Goal: Use online tool/utility: Utilize a website feature to perform a specific function

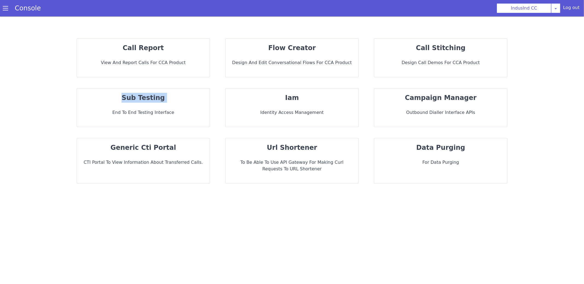
drag, startPoint x: 154, startPoint y: 105, endPoint x: 438, endPoint y: 71, distance: 286.0
click at [435, 71] on div "call report View and report calls for CCA Product flow creator Design and Edit …" at bounding box center [291, 111] width 551 height 156
click at [438, 71] on div "call stitching Design call demos for CCA Product" at bounding box center [440, 58] width 133 height 38
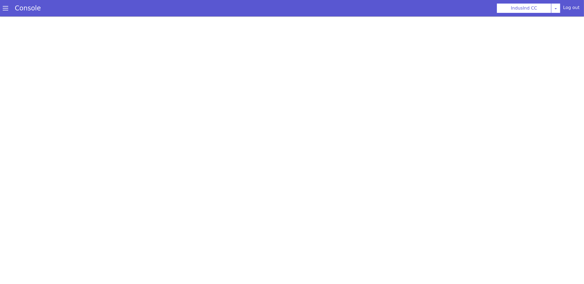
scroll to position [2, 0]
select select "hi"
select select "hi-IN-Wavenet-A"
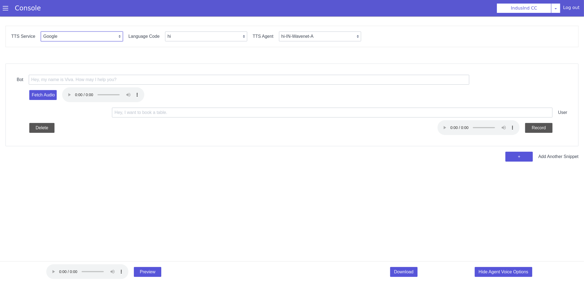
click at [88, 35] on select "Google Vernacular Azure" at bounding box center [82, 36] width 82 height 10
select select "Azure"
select select "en"
click at [182, 31] on select "en en-IN en-US en-GB hi ta te mr ms id-ID en-AU" at bounding box center [206, 36] width 82 height 10
click at [299, 32] on select "en-IN-Heera en-IN-PriyaRUS en-IN-Ravi en-GB-George en-GB-HazelRUS en-GB-Susan e…" at bounding box center [320, 36] width 82 height 10
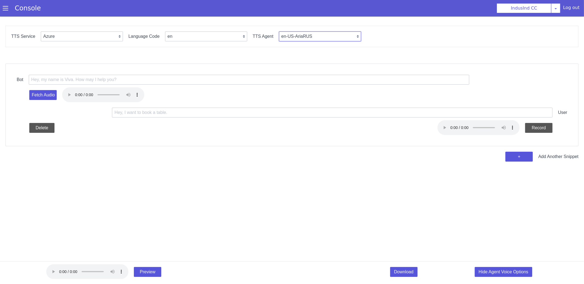
click at [301, 33] on select "en-IN-Heera en-IN-PriyaRUS en-IN-Ravi en-GB-George en-GB-HazelRUS en-GB-Susan e…" at bounding box center [320, 36] width 82 height 10
select select "en-IN-NeerjaNeural"
click at [117, 82] on input "text" at bounding box center [249, 79] width 441 height 10
paste input "Start your investment journey with IDFC FIRST bank through our mobile applicati…"
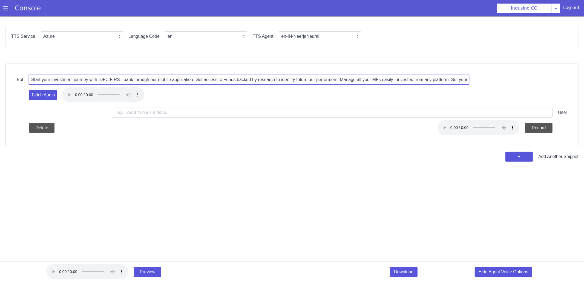
scroll to position [0, 520]
type input "Start your investment journey with IDFC FIRST bank through our mobile applicati…"
click at [45, 96] on button "Fetch Audio" at bounding box center [42, 95] width 27 height 10
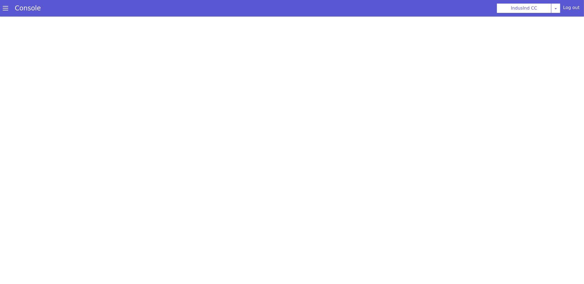
scroll to position [2, 0]
select select "hi"
select select "hi-IN-Wavenet-A"
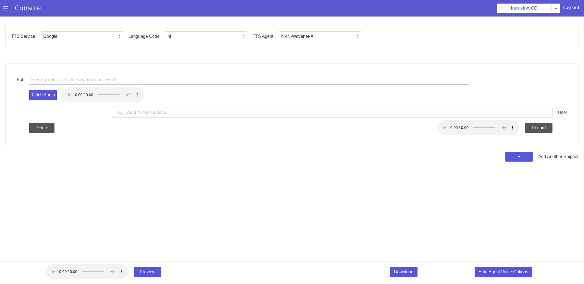
click at [71, 29] on div "TTS Service Google Vernacular Azure Language Code en hi ta te [PERSON_NAME] bn …" at bounding box center [291, 35] width 573 height 21
click at [304, 35] on select "hi-IN-Standard-A hi-IN-Standard-B hi-IN-Standard-C hi-IN-Standard-D hi-IN-Waven…" at bounding box center [320, 36] width 82 height 10
click at [86, 36] on select "Google Vernacular Azure" at bounding box center [82, 36] width 82 height 10
select select "Azure"
click at [186, 36] on select "en hi ta te ml gu bn kn id-ID en-US ms-MY en-GB en-AU" at bounding box center [206, 36] width 82 height 10
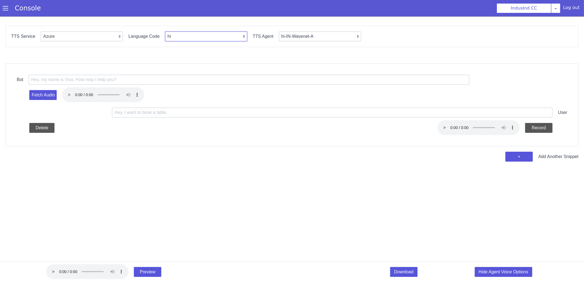
select select "en"
select select "en-IN-Heera"
click at [304, 28] on div "TTS Service Google Vernacular Azure Language Code en en-IN en-US en-GB hi ta te…" at bounding box center [291, 35] width 573 height 21
click at [200, 36] on select "en en-IN en-US en-GB hi ta te mr ms id-ID en-AU" at bounding box center [206, 36] width 82 height 10
select select "en-IN"
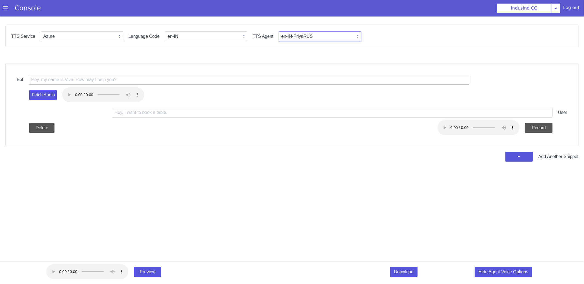
click at [329, 33] on select "en-IN-PriyaRUS en-[GEOGRAPHIC_DATA]" at bounding box center [320, 36] width 82 height 10
select select "en-IN-NeerjaNeural"
click at [97, 79] on input "text" at bounding box center [249, 79] width 441 height 10
paste input "Start your investment journey with IDFC FIRST bank through our mobile applicati…"
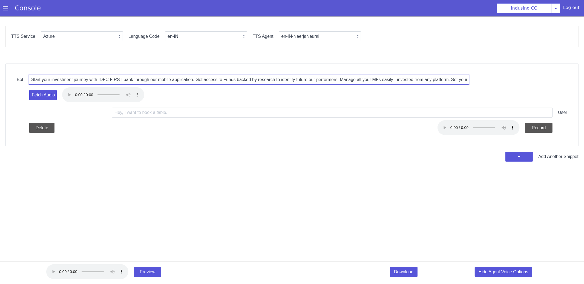
scroll to position [0, 520]
click at [70, 79] on input "Start your investment journey with IDFC FIRST bank through our mobile applicati…" at bounding box center [249, 79] width 441 height 10
click at [307, 80] on input "Start your investment journey with IDFC FIRST bank through our mobile applicati…" at bounding box center [249, 79] width 441 height 10
click at [343, 79] on input "Start your investment journey with IDFC FIRST bank through our mobile applicati…" at bounding box center [249, 79] width 441 height 10
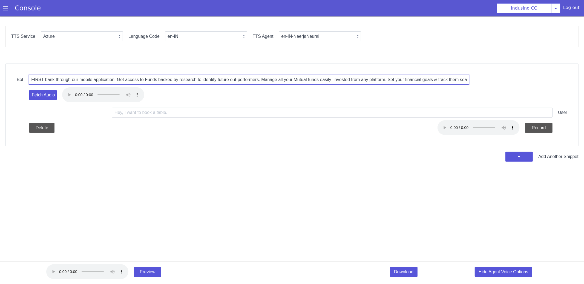
type input "Start your investment journey with IDFC FIRST bank through our mobile applicati…"
click at [417, 78] on input "Start your investment journey with IDFC FIRST bank through our mobile applicati…" at bounding box center [249, 79] width 441 height 10
click at [243, 79] on input "Start your investment journey with IDFC FIRST bank through our mobile applicati…" at bounding box center [249, 79] width 441 height 10
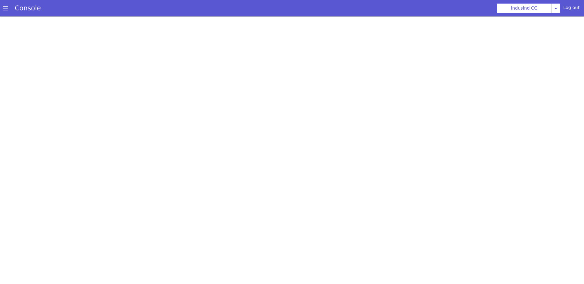
scroll to position [2, 0]
select select "hi"
select select "hi-IN-Wavenet-A"
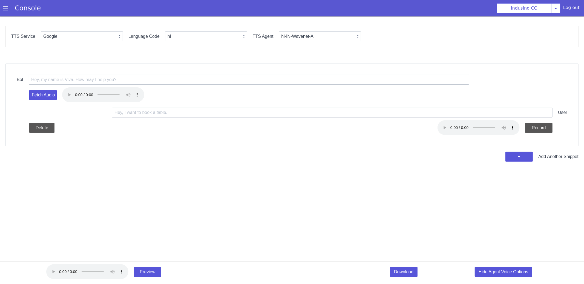
scroll to position [0, 0]
click at [170, 34] on select "en hi ta te [PERSON_NAME] bn kn id-ID en-US ms-MY en-GB en-AU" at bounding box center [206, 36] width 82 height 10
click at [83, 34] on select "Google Vernacular Azure" at bounding box center [82, 36] width 82 height 10
select select "Azure"
select select "en"
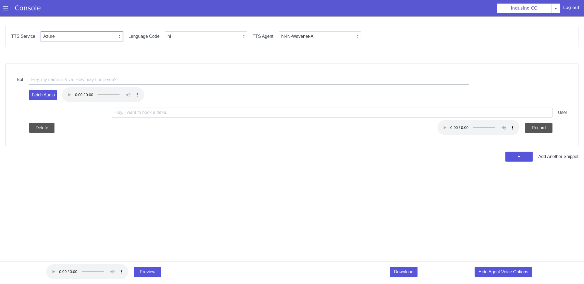
select select "en-IN-Heera"
click at [283, 38] on select "en-IN-Heera en-IN-PriyaRUS en-IN-Ravi en-GB-George en-GB-HazelRUS en-GB-Susan e…" at bounding box center [320, 36] width 82 height 10
click at [192, 35] on select "en en-IN en-US en-GB hi ta te mr ms id-ID en-AU" at bounding box center [206, 36] width 82 height 10
select select "en-IN"
click at [184, 35] on select "en en-IN en-US en-GB hi ta te mr ms id-ID en-AU" at bounding box center [206, 36] width 82 height 10
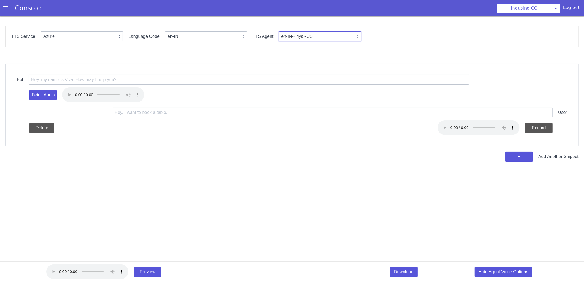
click at [325, 33] on select "en-IN-PriyaRUS en-[GEOGRAPHIC_DATA]" at bounding box center [320, 36] width 82 height 10
select select "en-IN-NeerjaNeural"
click at [86, 77] on input "text" at bounding box center [249, 79] width 441 height 10
paste input "Start your investment journey with IDFC FIRST bank through our mobile applicati…"
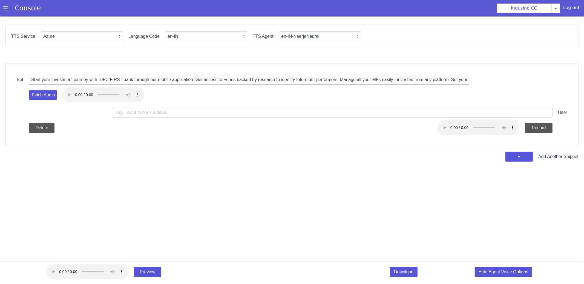
click at [127, 85] on div "Fetch Audio" at bounding box center [292, 94] width 551 height 21
click at [383, 78] on input "Start your investment journey with IDFC FIRST bank through our mobile applicati…" at bounding box center [249, 79] width 441 height 10
click at [422, 80] on input "Start your investment journey with IDFC FIRST bank through our mobile applicati…" at bounding box center [249, 79] width 441 height 10
click at [400, 78] on input "Start your investment journey with IDFC FIRST bank through our mobile applicati…" at bounding box center [249, 79] width 441 height 10
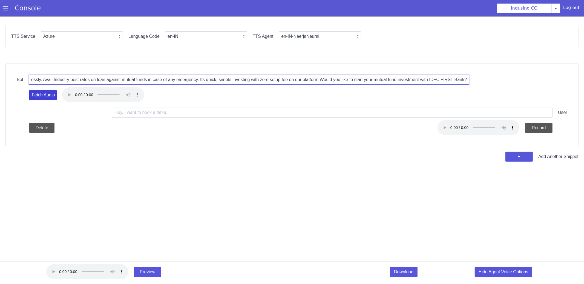
type input "Start your investment journey with IDFC FIRST bank through our mobile applicati…"
click at [42, 94] on button "Fetch Audio" at bounding box center [42, 95] width 27 height 10
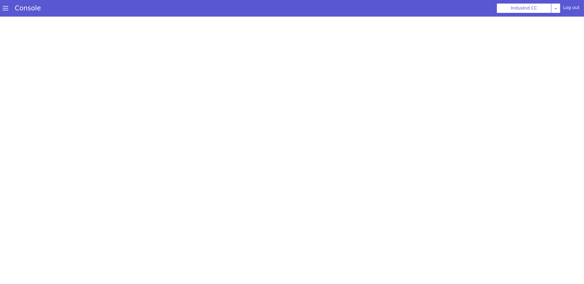
scroll to position [2, 0]
select select "hi"
select select "hi-IN-Wavenet-A"
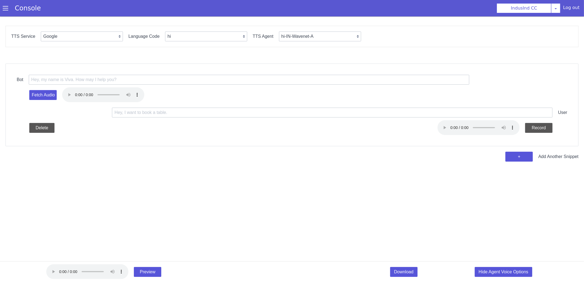
scroll to position [0, 0]
select select "Azure"
select select "en"
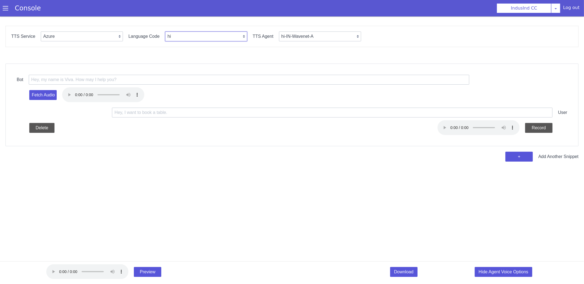
select select "en-IN-Heera"
select select "en-IN"
select select "en-IN-NeerjaNeural"
click at [76, 257] on input "text" at bounding box center [227, 258] width 441 height 10
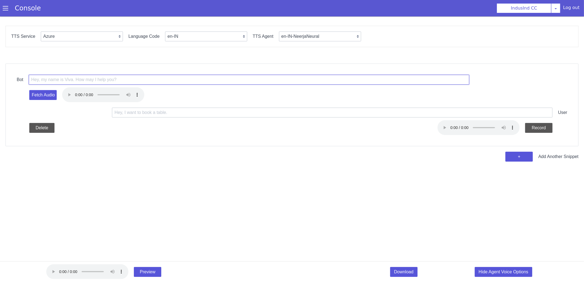
paste input "<prosody rate='+12.00%' pitch='+7Hz'>"
paste input "Start your investment journey with IDFC FIRST bank through our mobile applicati…"
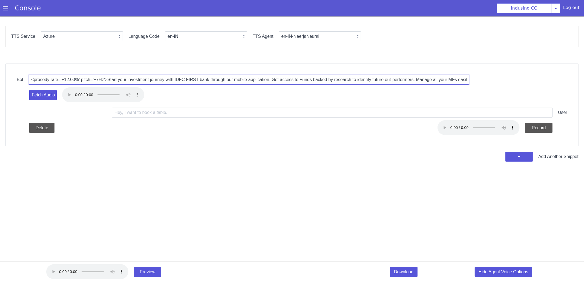
scroll to position [0, 600]
click at [266, 208] on input "<prosody rate='+12.00%' pitch='+7Hz'>Start your investment journey with IDFC FI…" at bounding box center [223, 207] width 441 height 10
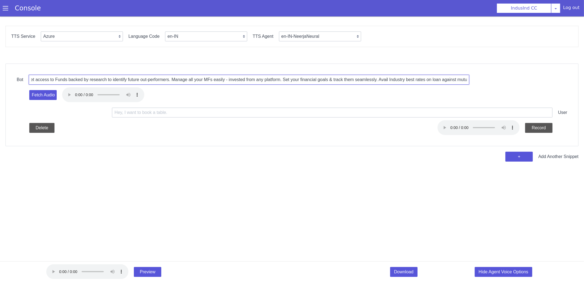
click at [250, 22] on input "<prosody rate='+12.00%' pitch='+7Hz'>Start your investment journey with IDFC FI…" at bounding box center [280, 24] width 441 height 10
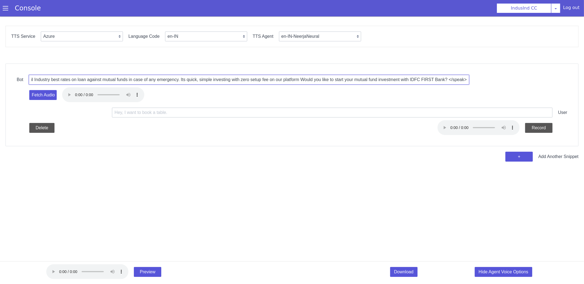
type input "<prosody rate='+12.00%' pitch='+7Hz'>Start your investment journey with IDFC FI…"
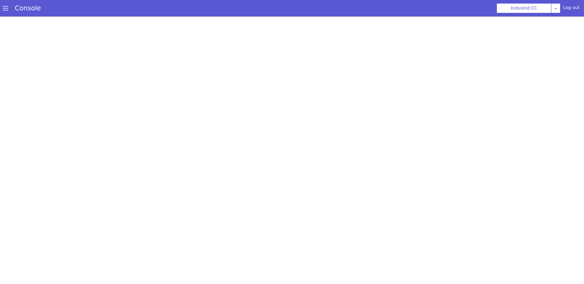
select select "hi"
select select "hi-IN-Wavenet-A"
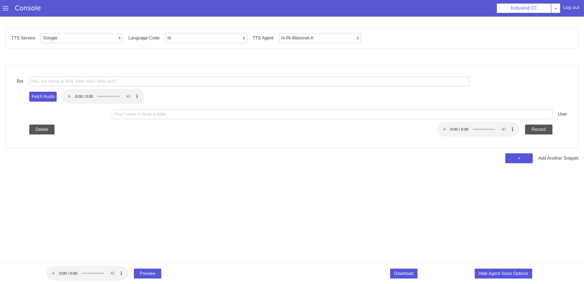
scroll to position [2, 0]
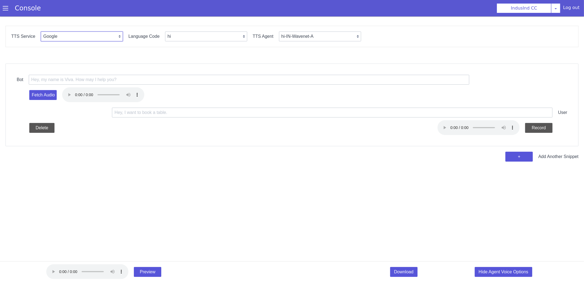
click at [89, 35] on select "Google Vernacular Azure" at bounding box center [82, 36] width 82 height 10
select select "Azure"
click at [186, 31] on select "en hi ta te ml gu bn kn id-ID en-US ms-MY en-GB en-AU" at bounding box center [206, 36] width 82 height 10
select select "en"
select select "en-IN-Heera"
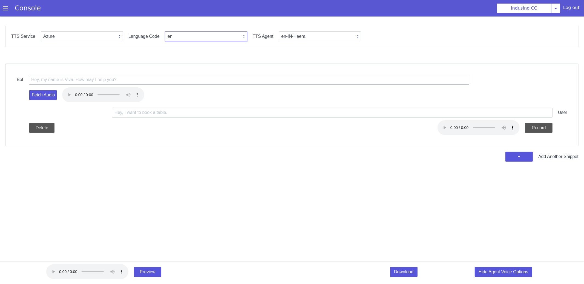
select select "en-IN"
click at [307, 36] on select "en-IN-PriyaRUS en-[GEOGRAPHIC_DATA]" at bounding box center [320, 36] width 82 height 10
select select "en-IN-NeerjaNeural"
click at [110, 79] on input "text" at bounding box center [249, 79] width 441 height 10
paste input "<prosody rate='+12.00%' pitch='+7Hz'>Start your investment journey with IDFC FI…"
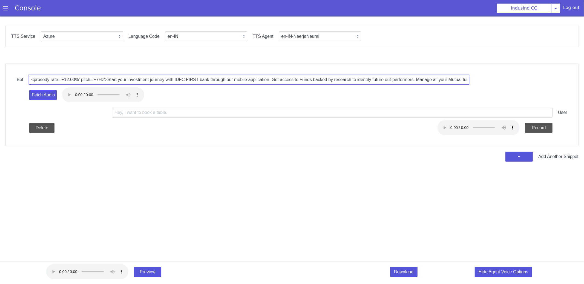
scroll to position [0, 637]
click at [96, 78] on input "<prosody rate='+12.00%' pitch='+7Hz'>Start your investment journey with IDFC FI…" at bounding box center [249, 79] width 441 height 10
click at [263, 82] on input "<prosody rate='+12.00%' pitch='+7Hz'>Start your investment journey with IDFC FI…" at bounding box center [249, 79] width 441 height 10
click at [417, 79] on input "<prosody rate='+12.00%' pitch='+7Hz'>Start your investment journey with IDFC FI…" at bounding box center [249, 79] width 441 height 10
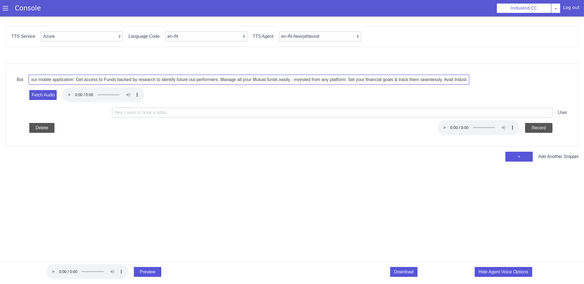
click at [409, 78] on input "<prosody rate='+12.00%' pitch='+7Hz'>Start your investment journey with IDFC FI…" at bounding box center [249, 79] width 441 height 10
click at [306, 79] on input "<prosody rate='+12.00%' pitch='+7Hz'>Start your investment journey with IDFC FI…" at bounding box center [249, 79] width 441 height 10
click at [225, 76] on input "<prosody rate='+12.00%' pitch='+7Hz'>Start your investment journey with IDFC FI…" at bounding box center [249, 79] width 441 height 10
click at [205, 78] on input "<prosody rate='+12.00%' pitch='+7Hz'>Start your investment journey with IDFC FI…" at bounding box center [249, 79] width 441 height 10
type input "<prosody rate='+12.00%' pitch='+7Hz'>Start your investment journey with IDFC FI…"
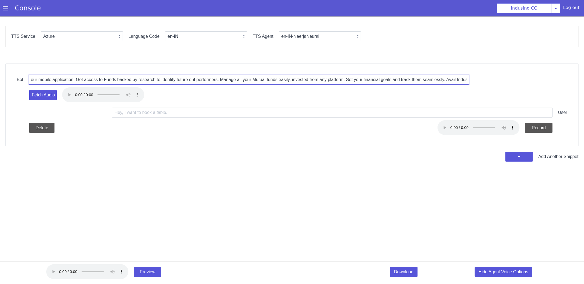
click at [178, 82] on input "<prosody rate='+12.00%' pitch='+7Hz'>Start your investment journey with IDFC FI…" at bounding box center [249, 79] width 441 height 10
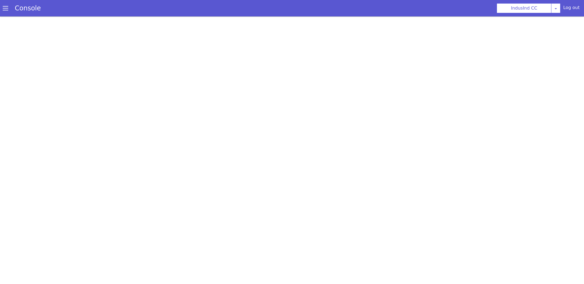
scroll to position [2, 0]
select select "hi"
select select "hi-IN-Wavenet-A"
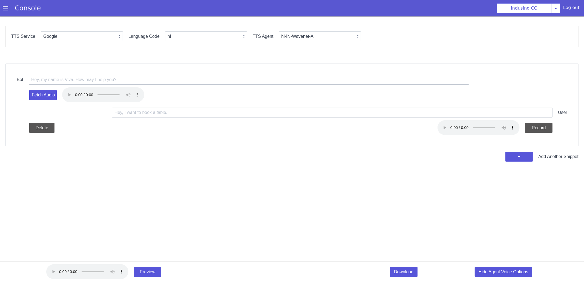
scroll to position [0, 0]
click at [93, 33] on select "Google Vernacular Azure" at bounding box center [82, 36] width 82 height 10
select select "Azure"
click at [177, 37] on select "en hi ta te ml gu bn kn id-ID en-US ms-MY en-GB en-AU" at bounding box center [206, 36] width 82 height 10
select select "en"
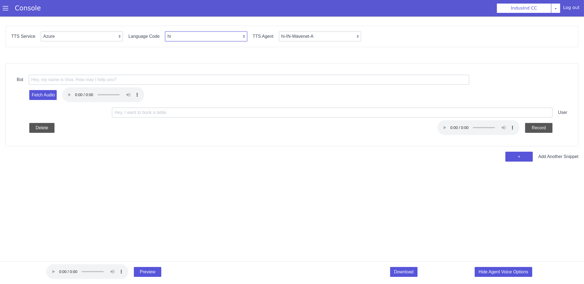
select select "en-IN-Heera"
select select "en-IN"
click at [309, 41] on select "en-IN-PriyaRUS en-[GEOGRAPHIC_DATA]" at bounding box center [320, 36] width 82 height 10
select select "en-IN-NeerjaNeural"
click at [153, 79] on input "text" at bounding box center [249, 79] width 441 height 10
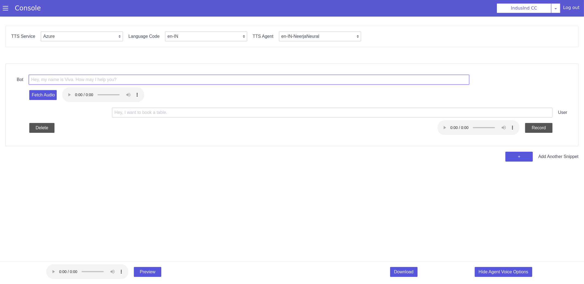
paste input "<prosody rate='+12.00%' pitch='+7Hz'>Start your investment journey with IDFC FI…"
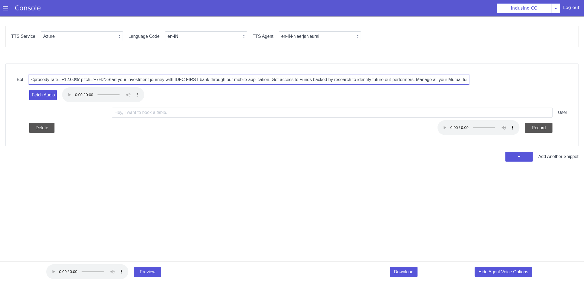
scroll to position [0, 637]
click at [153, 79] on input "<prosody rate='+12.00%' pitch='+7Hz'>Start your investment journey with IDFC FI…" at bounding box center [249, 79] width 441 height 10
click at [330, 80] on input "<prosody rate='+12.00%' pitch='+7Hz'>Start your investment journey with IDFC FI…" at bounding box center [249, 79] width 441 height 10
click at [241, 79] on input "<prosody rate='+12.00%' pitch='+7Hz'>Start your investment journey with IDFC FI…" at bounding box center [249, 79] width 441 height 10
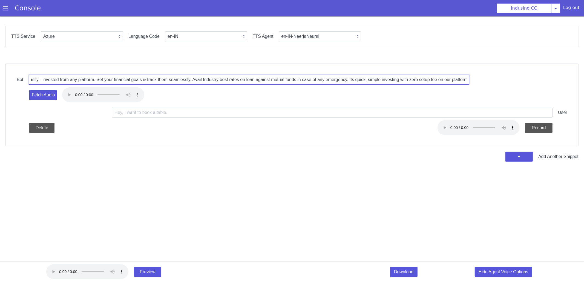
scroll to position [0, 444]
click at [162, 79] on input "<prosody rate='+12.00%' pitch='+7Hz'>Start your investment journey with IDFC FI…" at bounding box center [249, 79] width 441 height 10
click at [144, 81] on input "<prosody rate='+12.00%' pitch='+7Hz'>Start your investment journey with IDFC FI…" at bounding box center [249, 79] width 441 height 10
click at [188, 79] on input "<prosody rate='+12.00%' pitch='+7Hz'>Start your investment journey with IDFC FI…" at bounding box center [249, 79] width 441 height 10
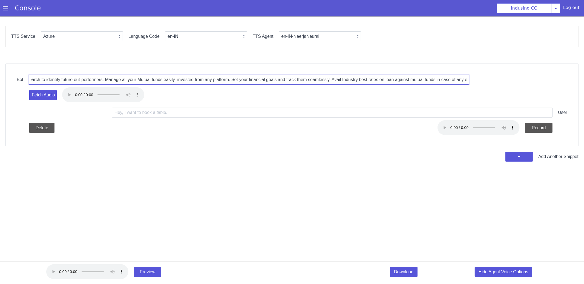
click at [152, 77] on input "<prosody rate='+12.00%' pitch='+7Hz'>Start your investment journey with IDFC FI…" at bounding box center [249, 79] width 441 height 10
click at [90, 79] on input "<prosody rate='+12.00%' pitch='+7Hz'>Start your investment journey with IDFC FI…" at bounding box center [249, 79] width 441 height 10
click at [77, 79] on input "<prosody rate='+12.00%' pitch='+7Hz'>Start your investment journey with IDFC FI…" at bounding box center [249, 79] width 441 height 10
type input "<prosody rate='+12.00%' pitch='+7Hz'>Start your investment journey with IDFC FI…"
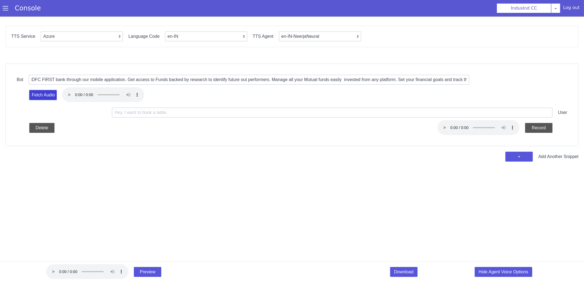
scroll to position [0, 0]
click at [45, 94] on button "Fetch Audio" at bounding box center [42, 95] width 27 height 10
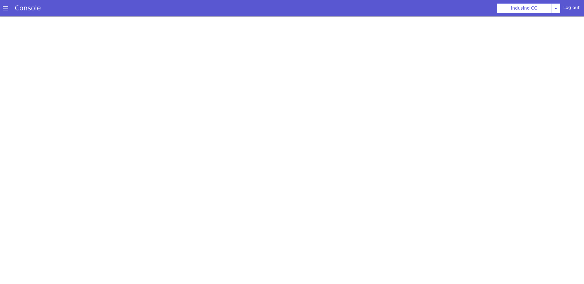
scroll to position [2, 0]
select select "hi"
select select "hi-IN-Wavenet-A"
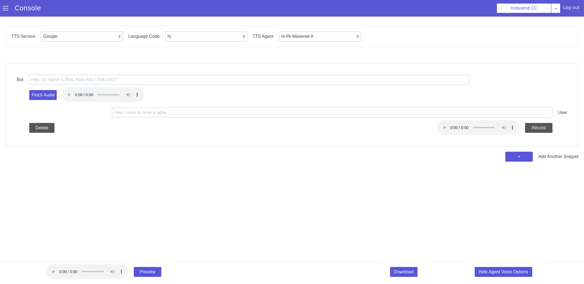
scroll to position [0, 0]
click at [132, 81] on input "text" at bounding box center [249, 79] width 441 height 10
paste input "<prosody rate='+12.00%' pitch='+7Hz'>Start your investment journey with IDFC FI…"
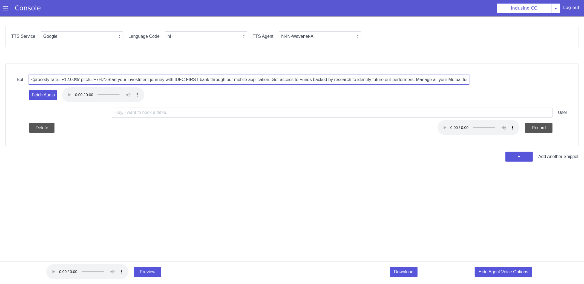
scroll to position [0, 637]
type input "<prosody rate='+12.00%' pitch='+7Hz'>Start your investment journey with IDFC FI…"
click at [61, 38] on select "Google Vernacular Azure" at bounding box center [82, 36] width 82 height 10
select select "Azure"
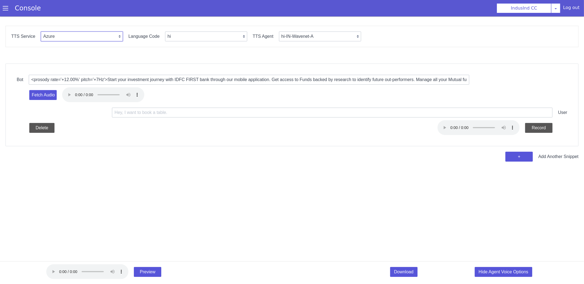
select select "en"
select select "en-IN-Heera"
click at [183, 36] on select "en en-IN en-US en-GB hi ta te mr ms id-ID en-AU" at bounding box center [206, 36] width 82 height 10
click at [301, 34] on select "en-IN-Heera en-IN-PriyaRUS en-IN-Ravi en-GB-George en-GB-HazelRUS en-GB-Susan e…" at bounding box center [320, 36] width 82 height 10
click at [208, 37] on select "en en-IN en-US en-GB hi ta te mr ms id-ID en-AU" at bounding box center [206, 36] width 82 height 10
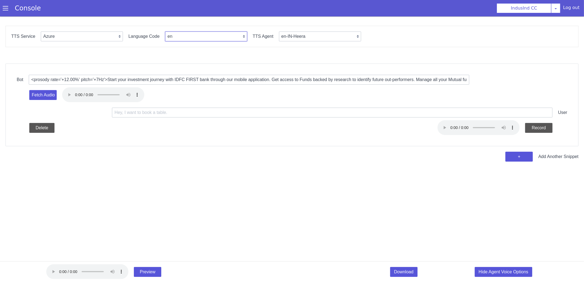
select select "en-IN"
click at [322, 35] on select "en-IN-Heera en-IN-PriyaRUS en-IN-Ravi en-GB-George en-GB-HazelRUS en-GB-Susan e…" at bounding box center [320, 36] width 82 height 10
select select "en-IN-NeerjaNeural"
click at [117, 76] on input "<prosody rate='+12.00%' pitch='+7Hz'>Start your investment journey with IDFC FI…" at bounding box center [249, 79] width 441 height 10
click at [110, 79] on input "<prosody rate='+12.00%' pitch='+7Hz'>Start your investment journey with IDFC FI…" at bounding box center [249, 79] width 441 height 10
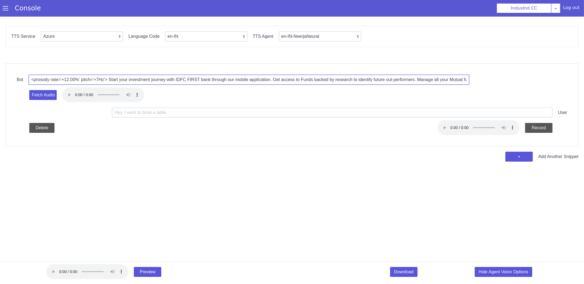
click at [187, 81] on input "<prosody rate='+12.00%' pitch='+7Hz'> Start your investment journey with IDFC F…" at bounding box center [249, 79] width 441 height 10
click at [244, 82] on input "<prosody rate='+12.00%' pitch='+7Hz'> Start your investment journey with IDFC F…" at bounding box center [249, 79] width 441 height 10
click at [275, 79] on input "<prosody rate='+12.00%' pitch='+7Hz'> Start your investment journey with IDFC F…" at bounding box center [249, 79] width 441 height 10
click at [312, 77] on input "<prosody rate='+12.00%' pitch='+7Hz'> Start your investment journey with IDFC F…" at bounding box center [249, 79] width 441 height 10
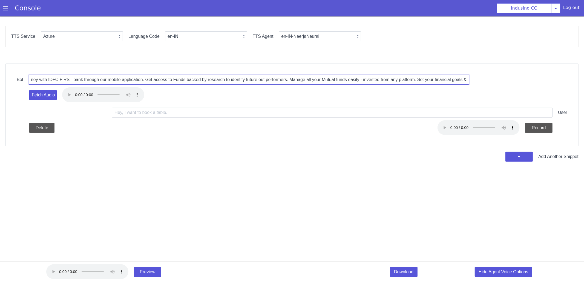
click at [354, 81] on input "<prosody rate='+12.00%' pitch='+7Hz'> Start your investment journey with IDFC F…" at bounding box center [249, 79] width 441 height 10
click at [372, 80] on input "<prosody rate='+12.00%' pitch='+7Hz'> Start your investment journey with IDFC F…" at bounding box center [249, 79] width 441 height 10
click at [405, 80] on input "<prosody rate='+12.00%' pitch='+7Hz'> Start your investment journey with IDFC F…" at bounding box center [249, 79] width 441 height 10
click at [372, 79] on input "<prosody rate='+12.00%' pitch='+7Hz'> Start your investment journey with IDFC F…" at bounding box center [249, 79] width 441 height 10
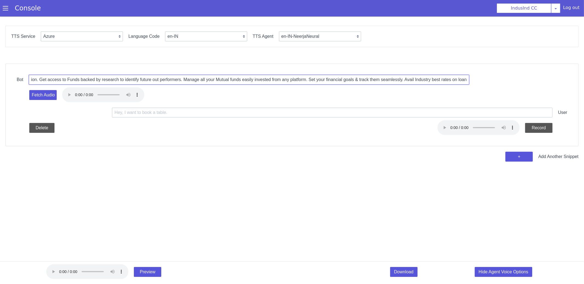
click at [371, 79] on input "<prosody rate='+12.00%' pitch='+7Hz'> Start your investment journey with IDFC F…" at bounding box center [249, 79] width 441 height 10
click at [406, 79] on input "<prosody rate='+12.00%' pitch='+7Hz'> Start your investment journey with IDFC F…" at bounding box center [249, 79] width 441 height 10
type input "<prosody rate='+12.00%' pitch='+7Hz'> Start your investment journey with IDFC F…"
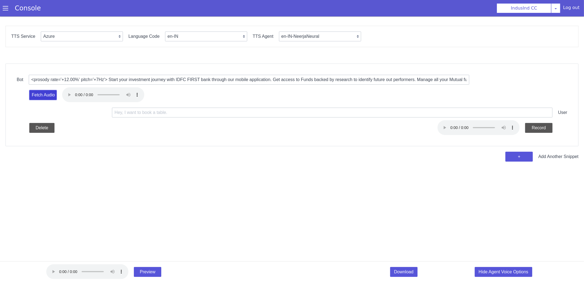
click at [45, 94] on button "Fetch Audio" at bounding box center [42, 95] width 27 height 10
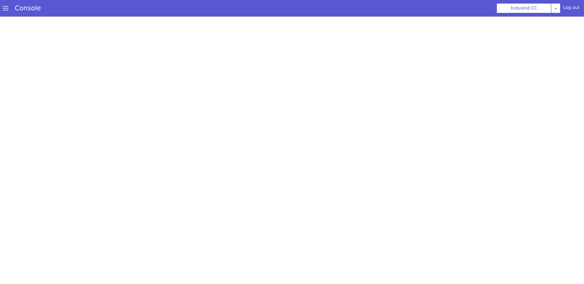
click at [4, 8] on span at bounding box center [5, 7] width 5 height 5
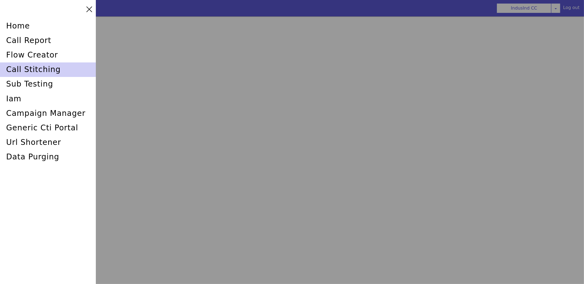
click at [32, 70] on div "call stitching" at bounding box center [48, 69] width 96 height 15
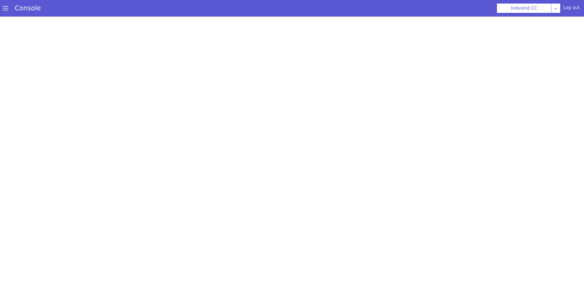
scroll to position [2, 0]
select select "hi"
select select "hi-IN-Wavenet-A"
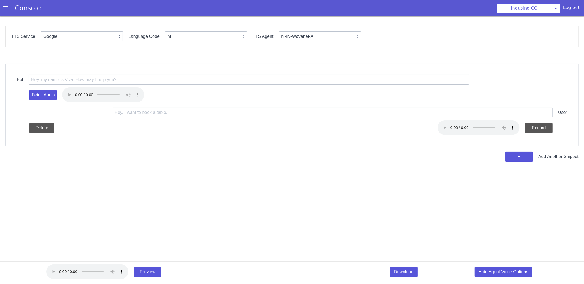
scroll to position [0, 0]
click at [71, 35] on select "Google Vernacular Azure" at bounding box center [82, 36] width 82 height 10
select select "Azure"
select select "en"
click at [172, 35] on select "en en-IN en-US en-GB hi ta te mr ms id-ID en-AU" at bounding box center [206, 36] width 82 height 10
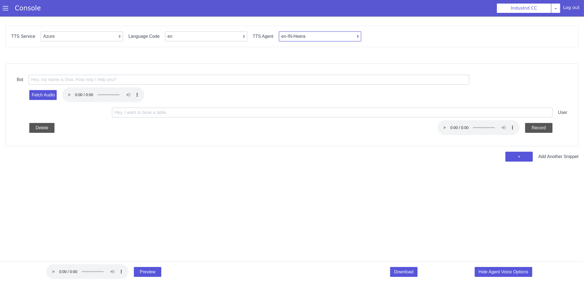
click at [310, 38] on select "en-IN-Heera en-IN-PriyaRUS en-IN-Ravi en-GB-George en-GB-HazelRUS en-GB-Susan e…" at bounding box center [320, 36] width 82 height 10
select select "en-IN-NeerjaNeural"
click at [117, 81] on input "text" at bounding box center [249, 79] width 441 height 10
click at [118, 80] on input "text" at bounding box center [249, 79] width 441 height 10
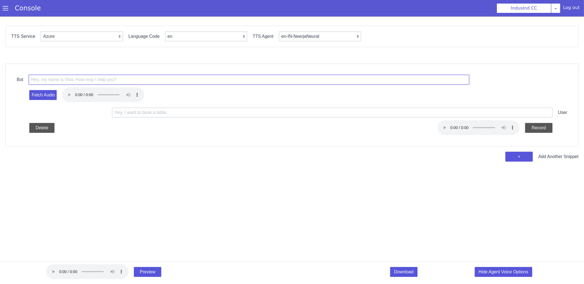
paste input "<prosody rate='+12.00%' pitch='+7Hz'>Start your investment journey with IDFC FI…"
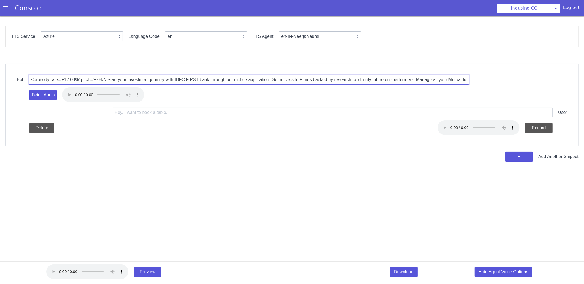
scroll to position [0, 637]
click at [118, 80] on input "<prosody rate='+12.00%' pitch='+7Hz'>Start your investment journey with IDFC FI…" at bounding box center [249, 79] width 441 height 10
click at [353, 79] on input "<prosody rate='+12.00%' pitch='+7Hz'>Start your investment journey with IDFC FI…" at bounding box center [249, 79] width 441 height 10
click at [198, 79] on input "<prosody rate='+12.00%' pitch='+7Hz'>Start your investment journey with IDFC FI…" at bounding box center [249, 79] width 441 height 10
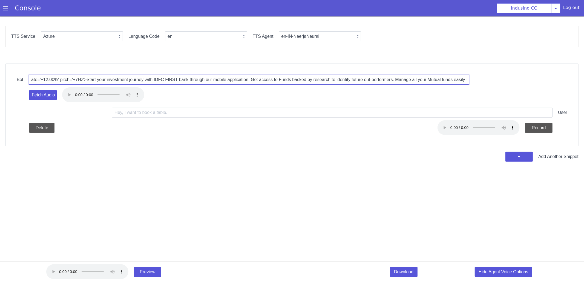
scroll to position [0, 0]
click at [172, 78] on input "<prosody rate='+12.00%' pitch='+7Hz'>Start your investment journey with IDFC FI…" at bounding box center [249, 79] width 441 height 10
click at [426, 80] on input "<prosody rate='+12.00%' pitch='+7Hz'>Start your investment journey with IDFC FI…" at bounding box center [249, 79] width 441 height 10
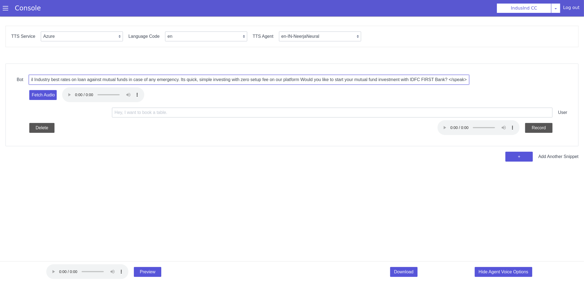
drag, startPoint x: 465, startPoint y: 79, endPoint x: 453, endPoint y: 79, distance: 11.5
click at [453, 79] on input "<prosody rate='+12.00%' pitch='+7Hz'>Start your investment journey with IDFC FI…" at bounding box center [249, 79] width 441 height 10
click at [427, 81] on input "<prosody rate='+12.00%' pitch='+7Hz'>Start your investment journey with IDFC FI…" at bounding box center [249, 79] width 441 height 10
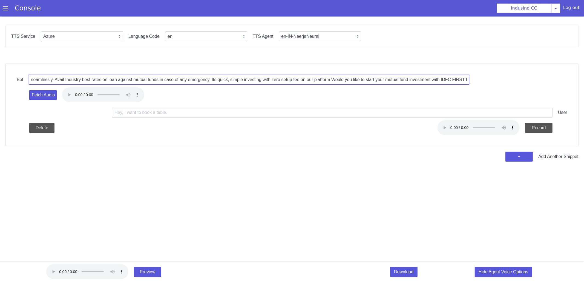
click at [202, 80] on input "<prosody rate='+12.00%' pitch='+7Hz'>Start your investment journey with IDFC FI…" at bounding box center [249, 79] width 441 height 10
click at [139, 80] on input "<prosody rate='+12.00%' pitch='+7Hz'>Start your investment journey with IDFC FI…" at bounding box center [249, 79] width 441 height 10
type input "<prosody rate='+12.00%' pitch='+7Hz'>Start your investment journey with IDFC FI…"
click at [36, 94] on button "Fetch Audio" at bounding box center [42, 95] width 27 height 10
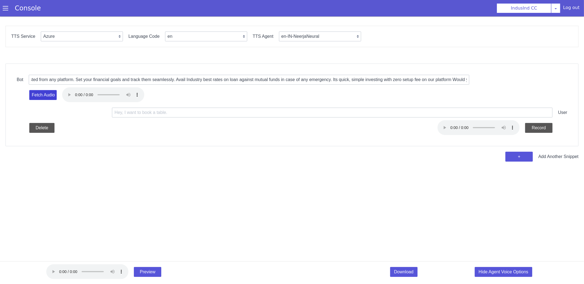
scroll to position [0, 0]
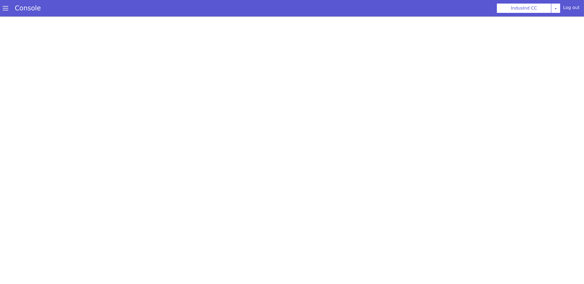
select select "Azure"
select select "en-IN-NeerjaNeural"
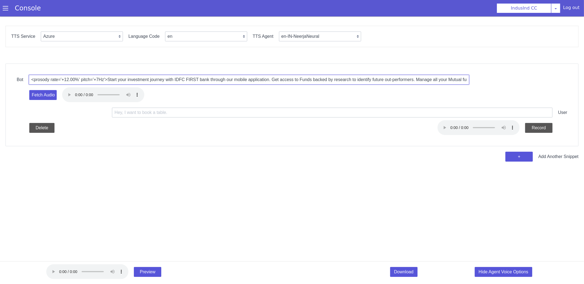
click at [170, 79] on input "<prosody rate='+12.00%' pitch='+7Hz'>Start your investment journey with IDFC FI…" at bounding box center [249, 79] width 441 height 10
click at [170, 79] on input "<prosody rate='+12.00%' pitch='+7Hz'>Start your investment journey with IDFC FI…" at bounding box center [250, 76] width 440 height 37
click at [170, 79] on input "<prosody rate='+12.00%' pitch='+7Hz'>Start your investment journey with IDFC FI…" at bounding box center [249, 79] width 441 height 10
click at [177, 81] on input "<prosody rate='+12.00%' pitch='+7Hz'>Start your investment journey with IDFC FI…" at bounding box center [250, 76] width 440 height 37
click at [177, 81] on input "<prosody rate='+12.00%' pitch='+7Hz'>Start your investment journey with IDFC FI…" at bounding box center [249, 78] width 441 height 22
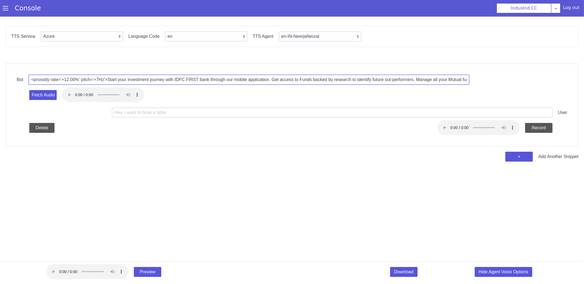
click at [177, 81] on input "<prosody rate='+12.00%' pitch='+7Hz'>Start your investment journey with IDFC FI…" at bounding box center [249, 78] width 441 height 22
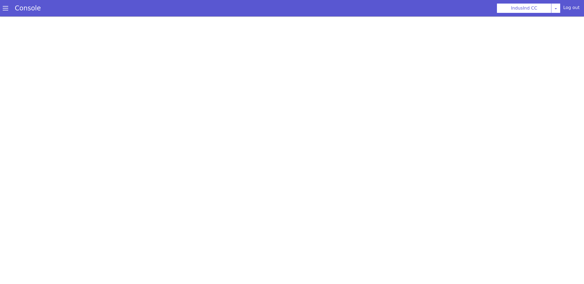
scroll to position [2, 0]
select select "hi"
select select "hi-IN-Wavenet-A"
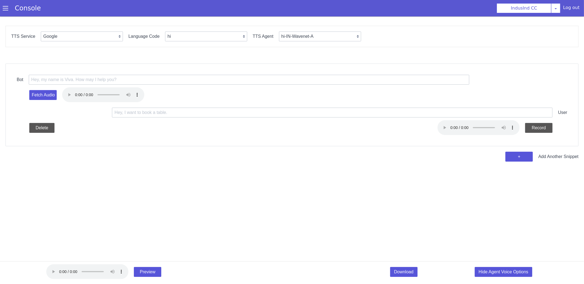
scroll to position [0, 0]
click at [90, 31] on select "Google Vernacular Azure" at bounding box center [82, 36] width 82 height 10
select select "Azure"
click at [189, 37] on select "en hi ta te ml gu bn kn id-ID en-US ms-MY en-GB en-AU" at bounding box center [206, 36] width 82 height 10
select select "en"
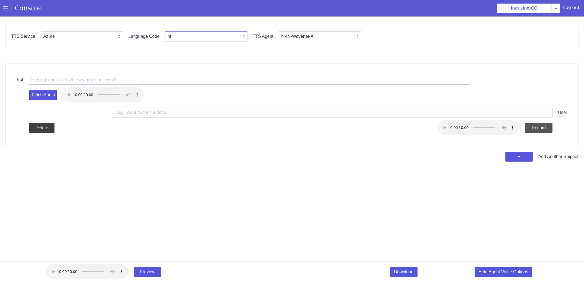
select select "en-IN-Heera"
select select "en-IN"
click at [307, 30] on div "TTS Service Google Vernacular Azure Language Code en en-IN en-US en-GB hi ta te…" at bounding box center [291, 35] width 573 height 21
click at [307, 33] on select "en-IN-PriyaRUS en-[GEOGRAPHIC_DATA]" at bounding box center [320, 36] width 82 height 10
select select "en-IN-NeerjaNeural"
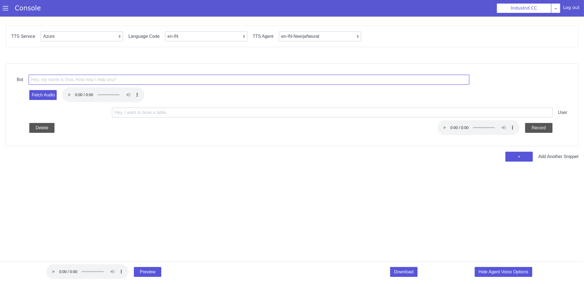
click at [123, 77] on input "text" at bounding box center [249, 79] width 441 height 10
paste input "Start your investment journey with IDFC First Bank through our mobile app, wher…"
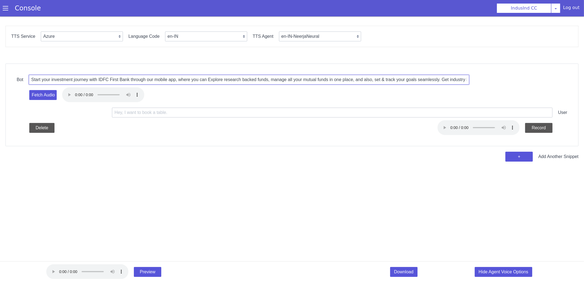
scroll to position [0, 415]
click at [436, 79] on input "Start your investment journey with IDFC First Bank through our mobile app, wher…" at bounding box center [249, 79] width 441 height 10
click at [467, 78] on input "Start your investment journey with IDFC First Bank through our mobile app, wher…" at bounding box center [249, 79] width 441 height 10
click at [449, 79] on input "Start your investment journey with IDFC First Bank through our mobile app, wher…" at bounding box center [249, 79] width 441 height 10
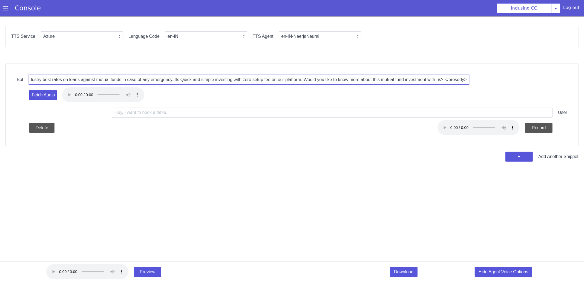
click at [359, 76] on input "Start your investment journey with IDFC First Bank through our mobile app, wher…" at bounding box center [249, 79] width 441 height 10
click at [237, 79] on input "Start your investment journey with IDFC First Bank through our mobile app, wher…" at bounding box center [249, 79] width 441 height 10
click at [186, 78] on input "Start your investment journey with IDFC First Bank through our mobile app, wher…" at bounding box center [249, 79] width 441 height 10
click at [154, 79] on input "Start your investment journey with IDFC First Bank through our mobile app, wher…" at bounding box center [249, 79] width 441 height 10
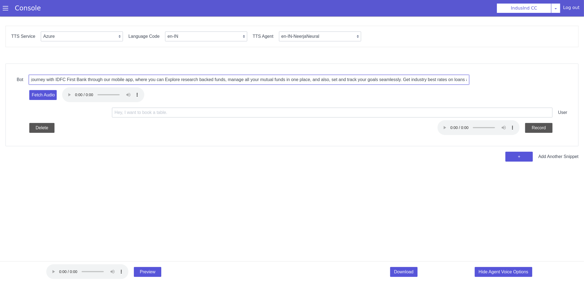
scroll to position [0, 39]
click at [153, 80] on input "Start your investment journey with IDFC First Bank through our mobile app, wher…" at bounding box center [249, 79] width 441 height 10
click at [32, 79] on input "Start your investment journey with IDFC First Bank through our mobile app, wher…" at bounding box center [249, 79] width 441 height 10
paste input "<prosody rate='+12.00%' pitch='+7Hz'>"
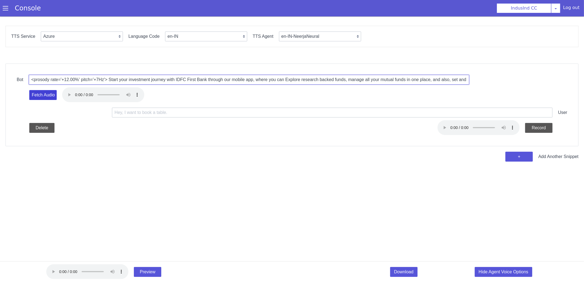
type input "<prosody rate='+12.00%' pitch='+7Hz'> Start your investment journey with IDFC F…"
click at [42, 96] on button "Fetch Audio" at bounding box center [42, 95] width 27 height 10
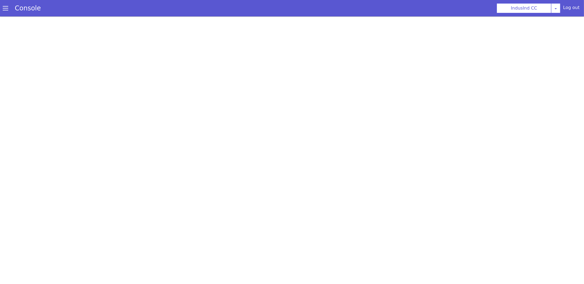
select select "Azure"
select select "en-IN"
select select "en-IN-NeerjaNeural"
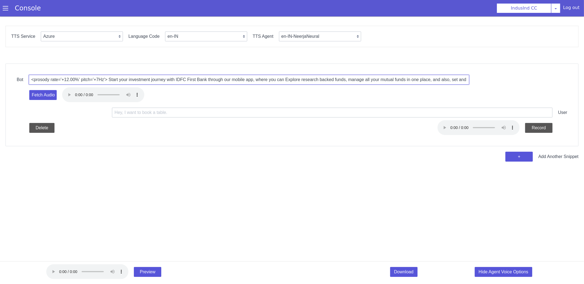
click at [164, 82] on input "<prosody rate='+12.00%' pitch='+7Hz'> Start your investment journey with IDFC F…" at bounding box center [263, 124] width 199 height 401
click at [136, 82] on input "<prosody rate='+12.00%' pitch='+7Hz'> Start your investment journey with IDFC F…" at bounding box center [249, 78] width 441 height 22
click at [136, 82] on input "<prosody rate='+12.00%' pitch='+7Hz'> Start your investment journey with IDFC F…" at bounding box center [254, 114] width 309 height 328
paste input "Thank you, Now you can transfer your Gold Loan to IDFC First Bank and enjoy a f…"
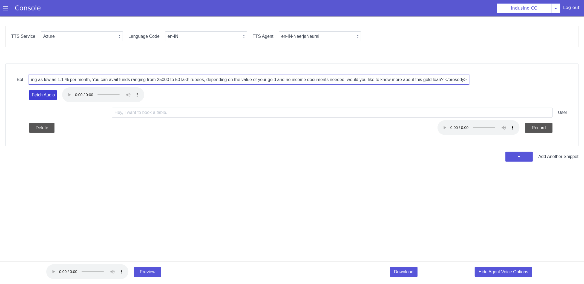
type input "<prosody rate='+12.00%' pitch='+7Hz'> Thank you, Now you can transfer your Gold…"
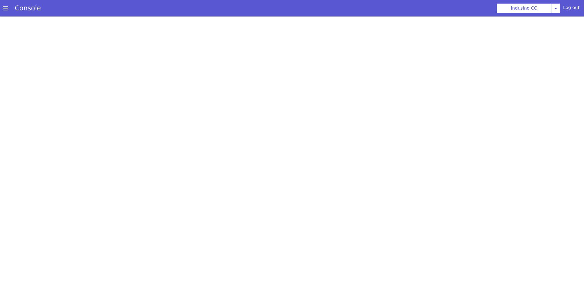
select select "Azure"
select select "en-IN"
select select "en-IN-NeerjaNeural"
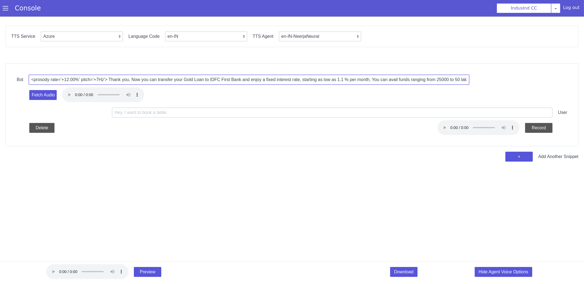
click at [70, 79] on input "<prosody rate='+12.00%' pitch='+7Hz'> Thank you, Now you can transfer your Gold…" at bounding box center [249, 105] width 375 height 248
click at [140, 79] on input "<prosody rate='+12.00%' pitch='+7Hz'> Thank you, Now you can transfer your Gold…" at bounding box center [335, 79] width 390 height 223
